Goal: Navigation & Orientation: Understand site structure

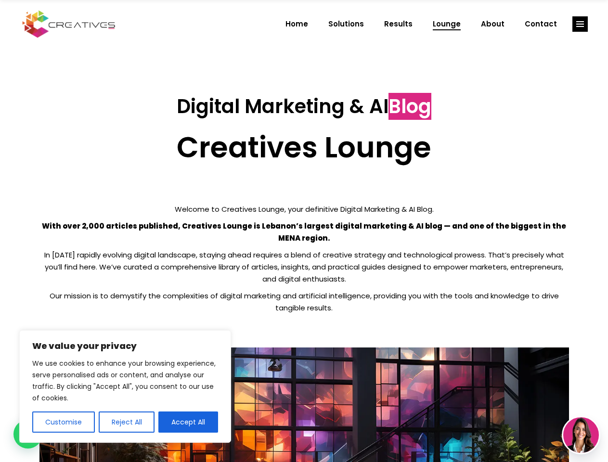
click at [304, 231] on p "With over 2,000 articles published, Creatives Lounge is Lebanon’s largest digit…" at bounding box center [303, 232] width 529 height 24
click at [63, 422] on button "Customise" at bounding box center [63, 421] width 63 height 21
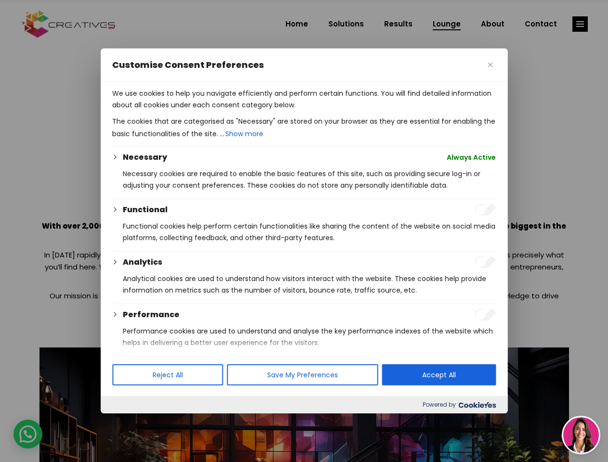
click at [126, 422] on div at bounding box center [304, 231] width 608 height 462
click at [188, 111] on p "We use cookies to help you navigate efficiently and perform certain functions. …" at bounding box center [303, 99] width 383 height 23
click at [580, 24] on div at bounding box center [304, 231] width 608 height 462
click at [581, 435] on img at bounding box center [581, 435] width 36 height 36
